Goal: Transaction & Acquisition: Purchase product/service

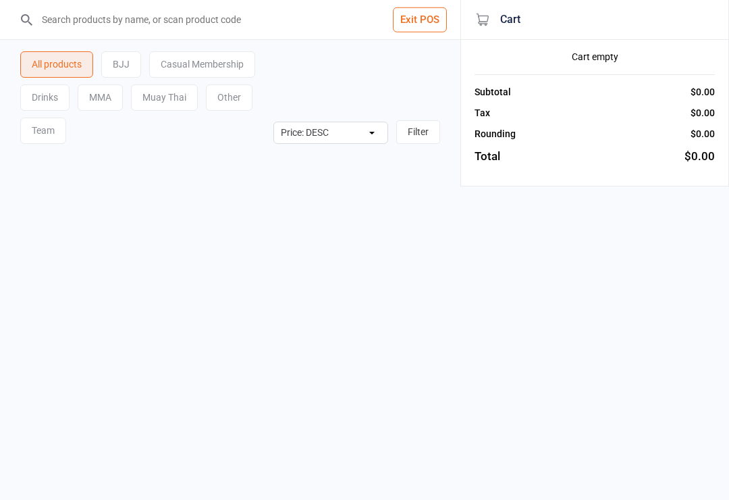
select select "price-desc"
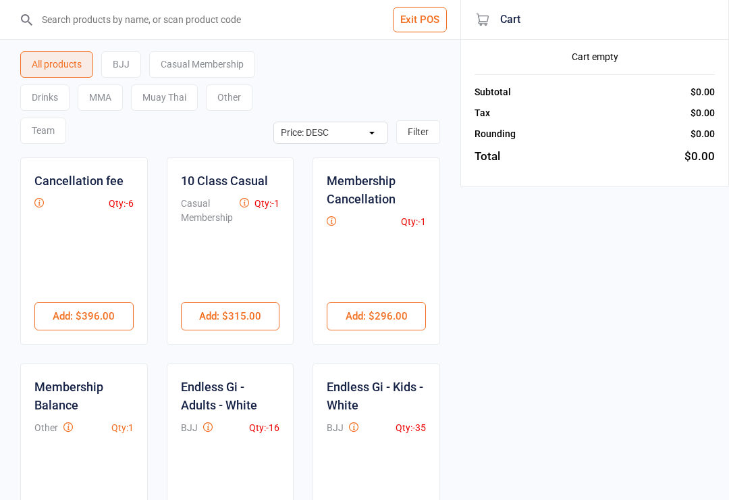
click at [53, 138] on div "Team" at bounding box center [43, 130] width 46 height 26
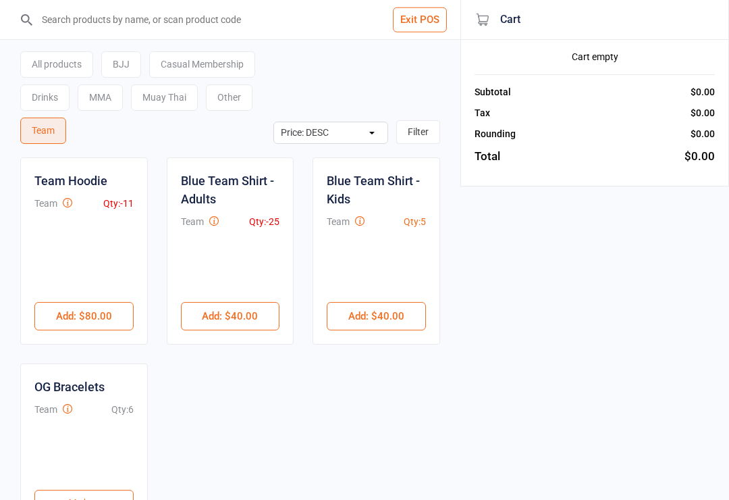
click at [101, 313] on button "Add : $80.00" at bounding box center [83, 316] width 99 height 28
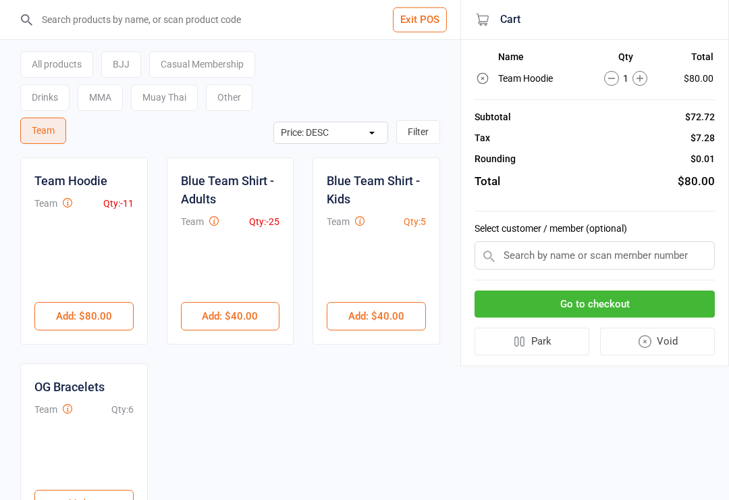
click at [616, 298] on button "Go to checkout" at bounding box center [595, 304] width 240 height 28
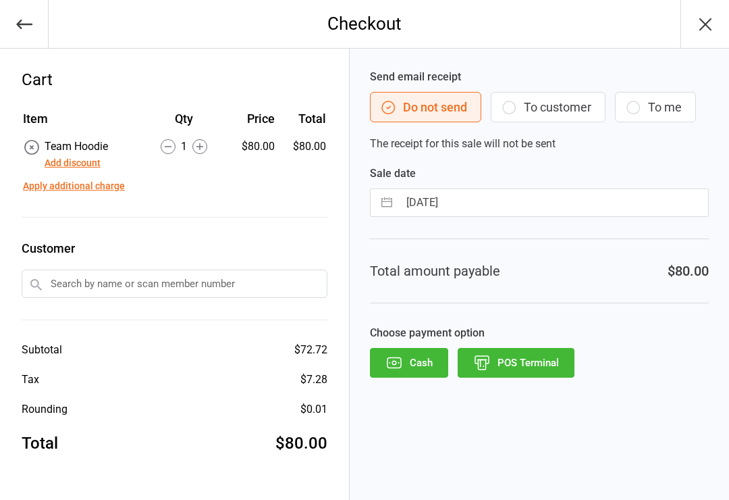
click at [546, 364] on button "POS Terminal" at bounding box center [516, 363] width 117 height 30
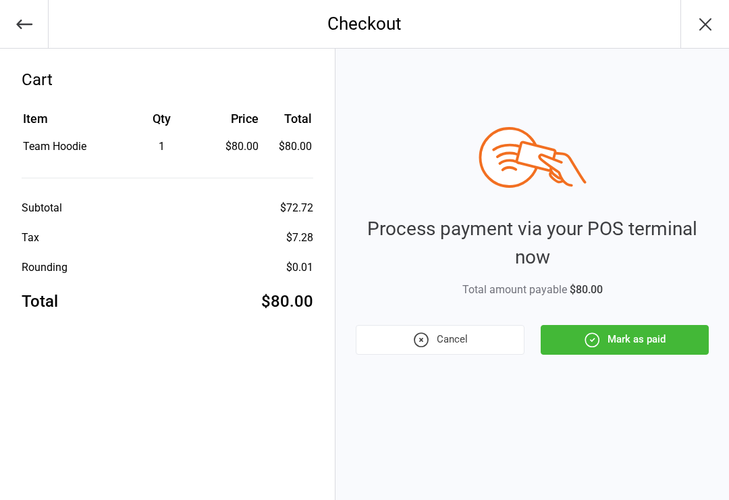
click at [613, 340] on button "Mark as paid" at bounding box center [625, 340] width 168 height 30
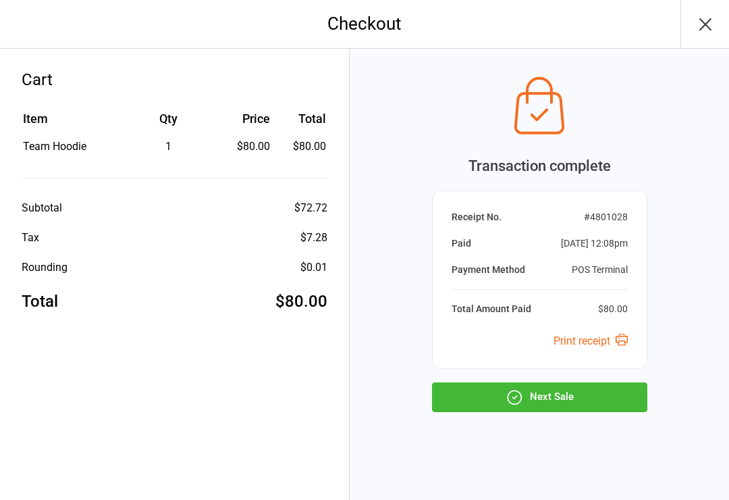
click at [628, 400] on button "Next Sale" at bounding box center [539, 397] width 215 height 30
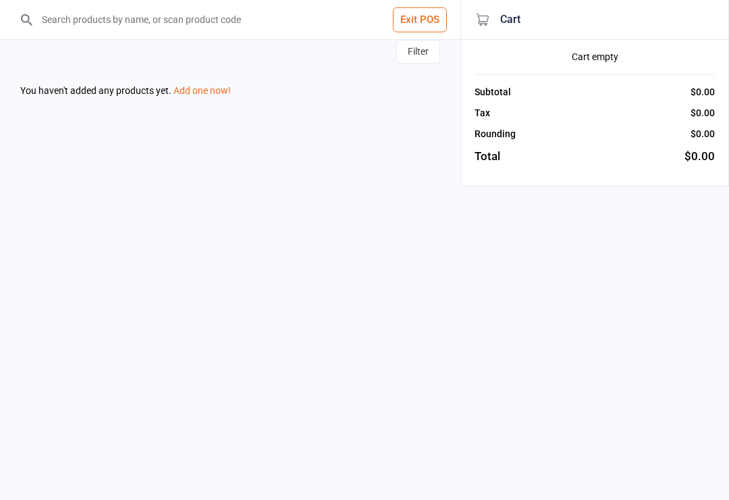
select select "price-desc"
